Goal: Transaction & Acquisition: Purchase product/service

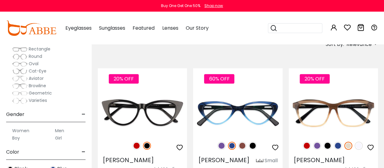
scroll to position [92, 0]
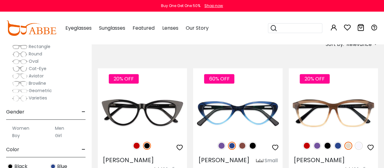
click at [26, 125] on label "Women" at bounding box center [20, 127] width 17 height 7
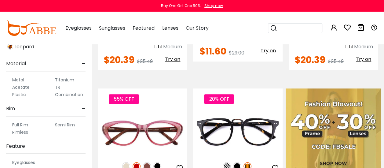
scroll to position [305, 0]
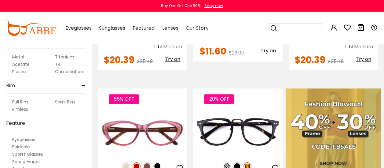
click at [0, 0] on button "Later" at bounding box center [0, 0] width 0 height 0
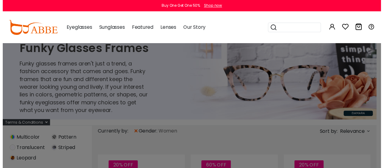
scroll to position [0, 0]
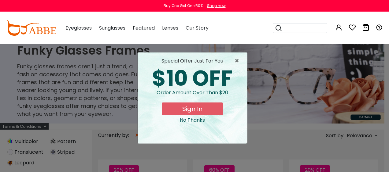
click at [192, 120] on div "No Thanks" at bounding box center [192, 120] width 100 height 7
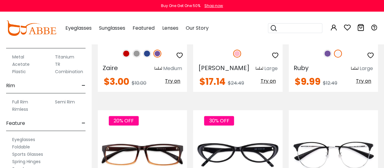
scroll to position [2535, 0]
